Goal: Communication & Community: Answer question/provide support

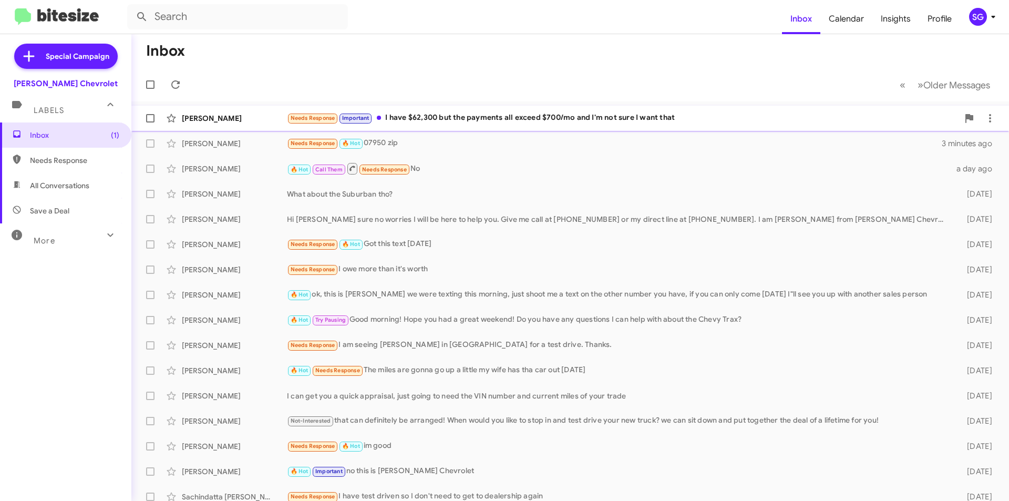
click at [460, 115] on div "Needs Response Important I have $62,300 but the payments all exceed $700/mo and…" at bounding box center [623, 118] width 672 height 12
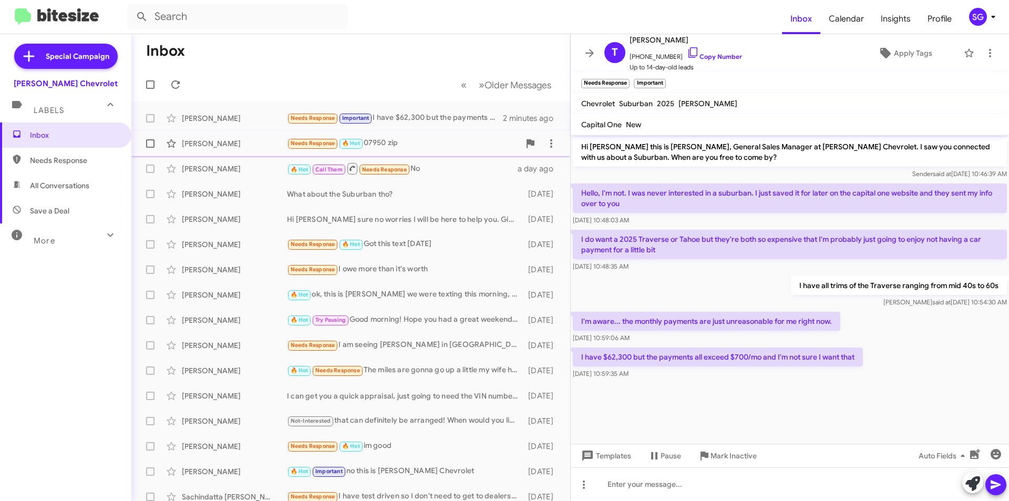
click at [227, 146] on div "[PERSON_NAME]" at bounding box center [234, 143] width 105 height 11
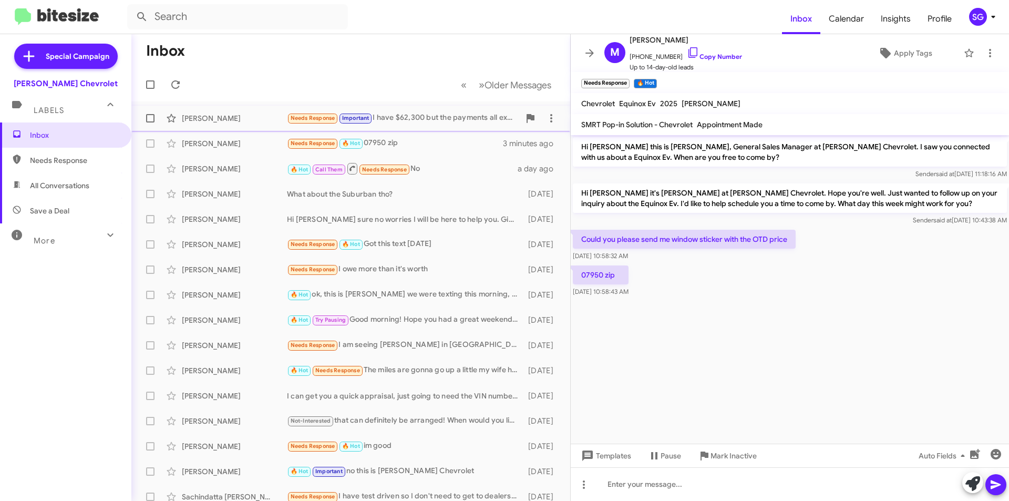
click at [415, 120] on div "Needs Response Important I have $62,300 but the payments all exceed $700/mo and…" at bounding box center [403, 118] width 233 height 12
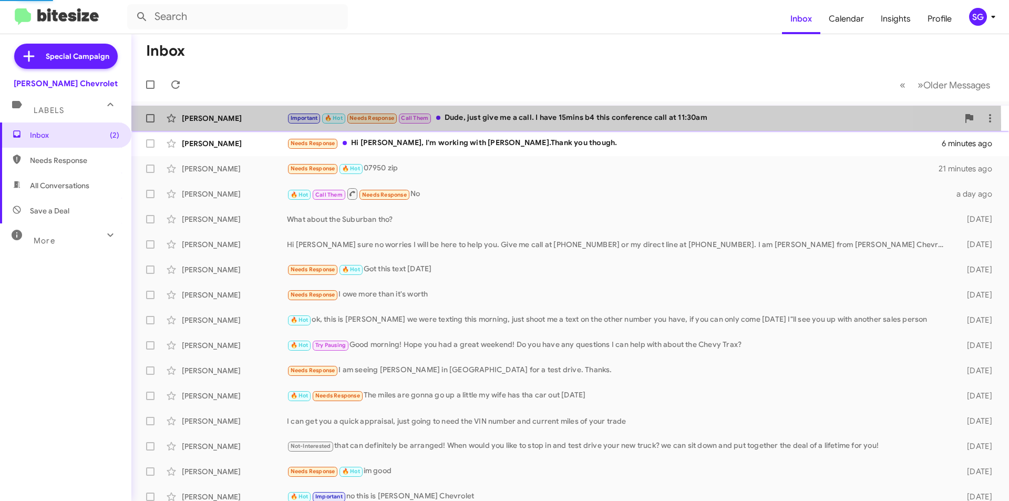
click at [223, 126] on div "Troy Briggs Important 🔥 Hot Needs Response Call Them Dude, just give me a call.…" at bounding box center [570, 118] width 861 height 21
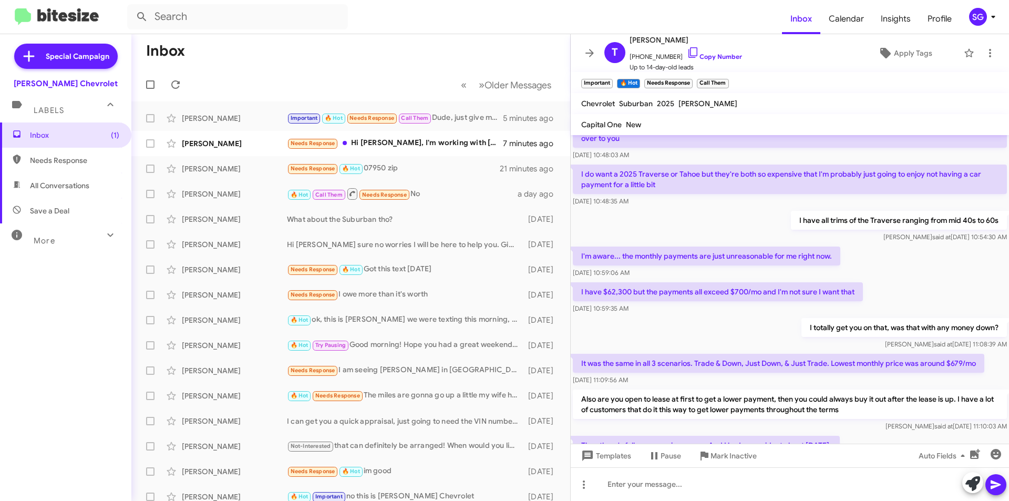
scroll to position [271, 0]
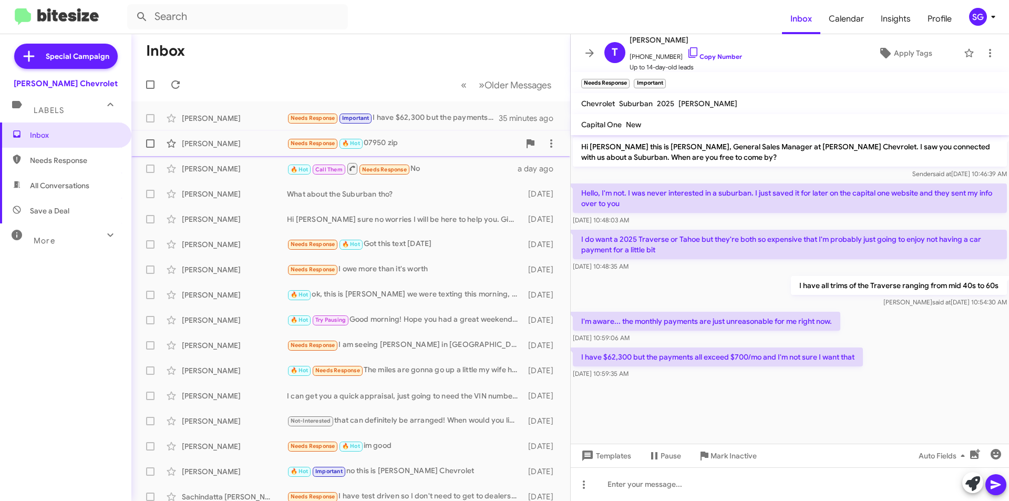
click at [211, 146] on div "[PERSON_NAME]" at bounding box center [234, 143] width 105 height 11
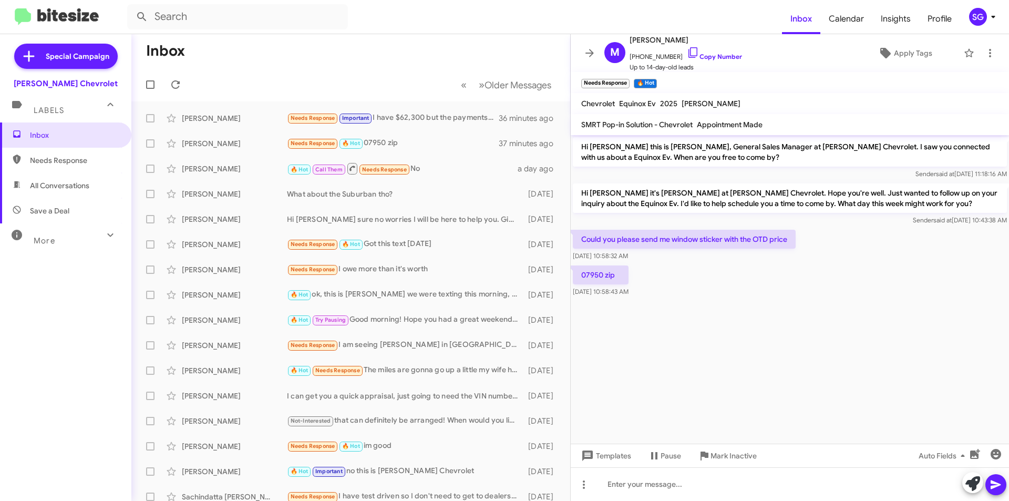
click at [104, 237] on icon at bounding box center [110, 235] width 13 height 13
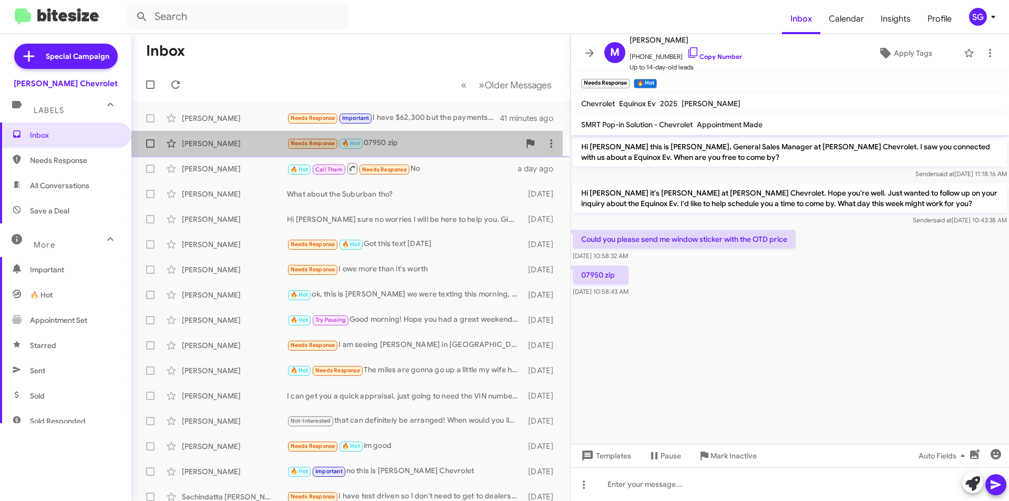
click at [218, 142] on div "[PERSON_NAME]" at bounding box center [234, 143] width 105 height 11
